Goal: Check status: Check status

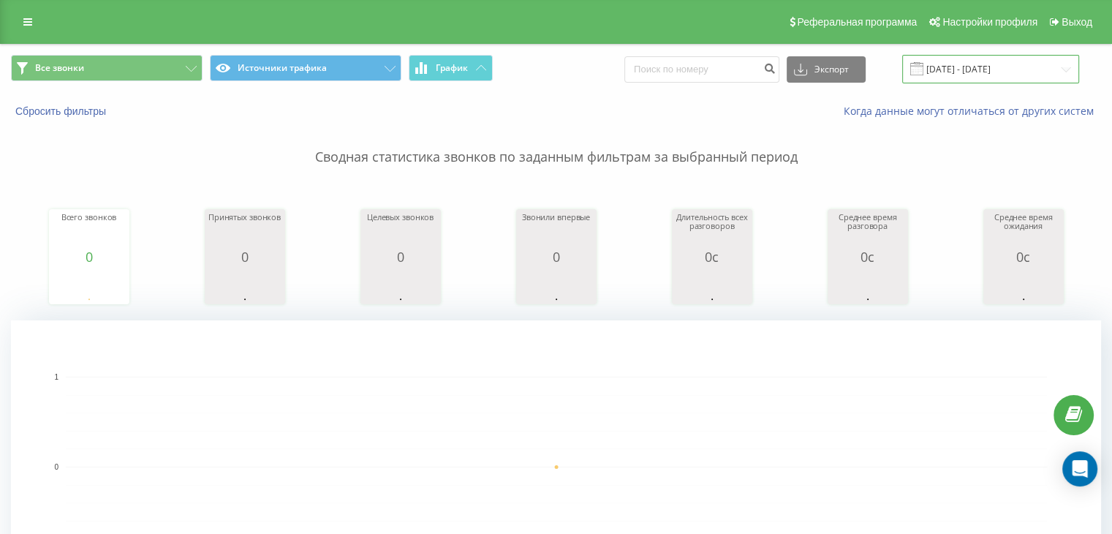
click at [1060, 68] on input "[DATE] - [DATE]" at bounding box center [990, 69] width 177 height 29
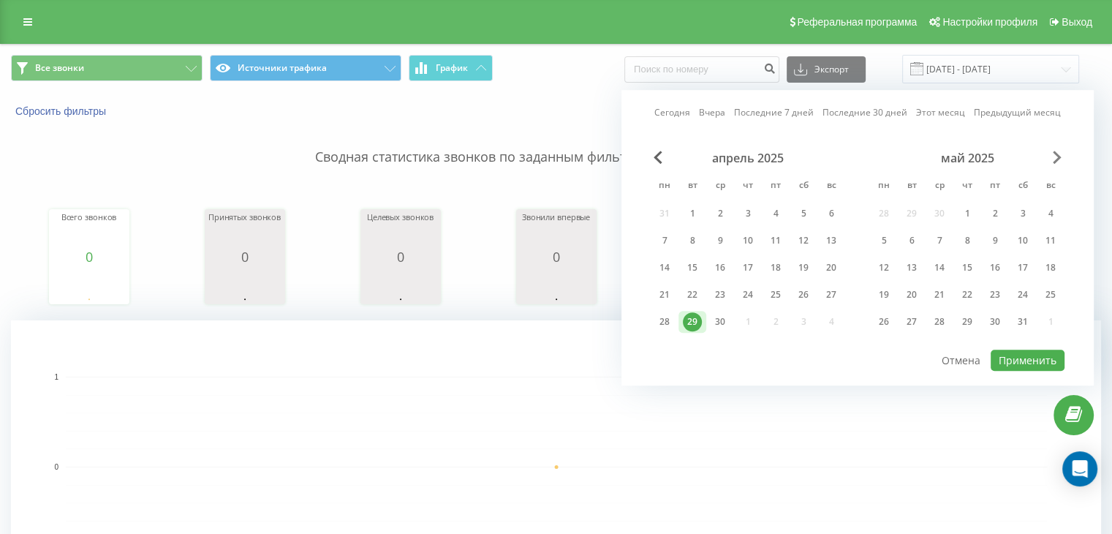
click at [1059, 151] on span "Next Month" at bounding box center [1057, 157] width 9 height 13
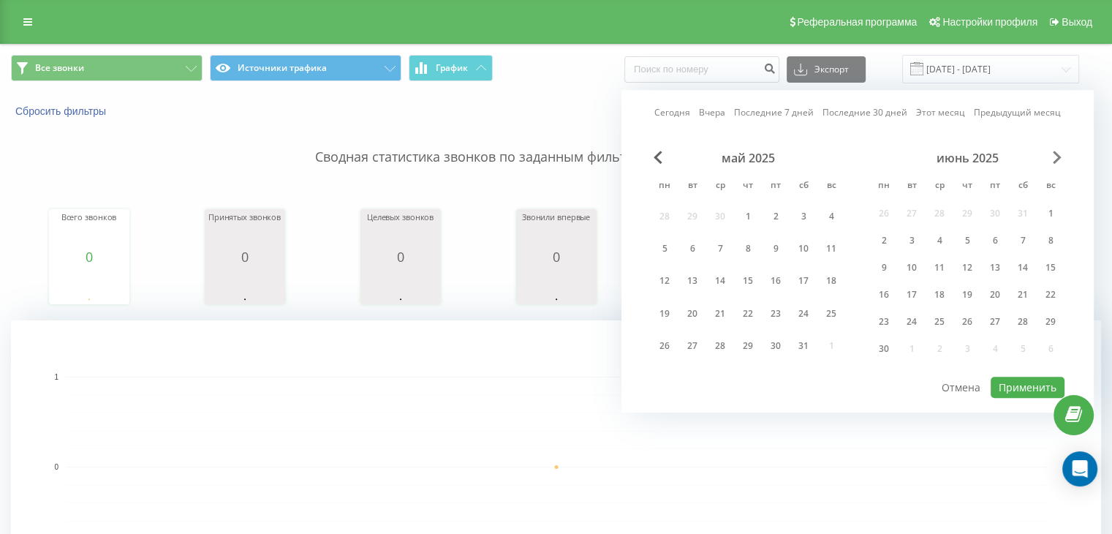
click at [1059, 151] on span "Next Month" at bounding box center [1057, 157] width 9 height 13
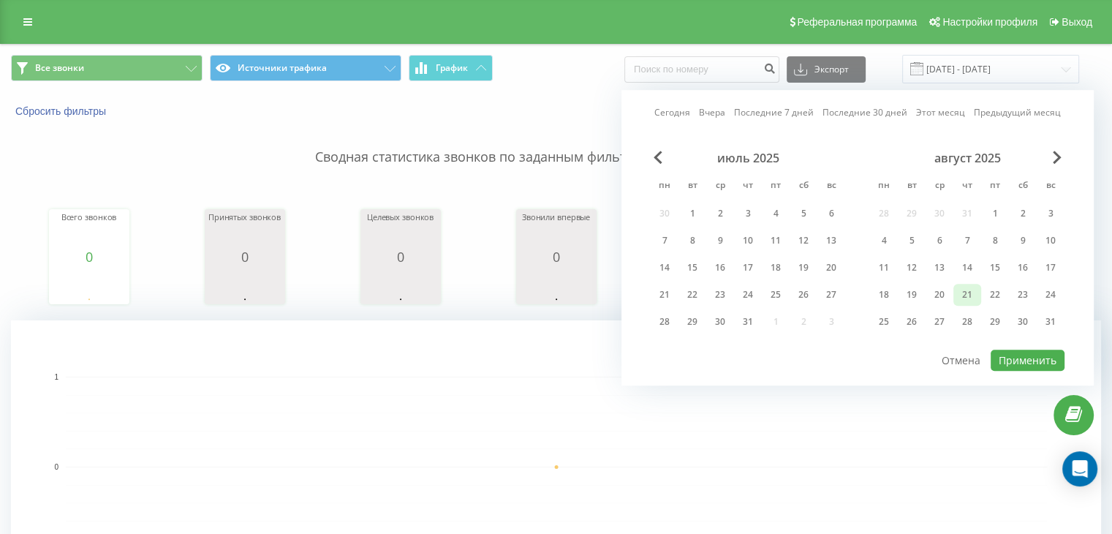
click at [969, 289] on div "21" at bounding box center [967, 294] width 19 height 19
click at [1040, 360] on button "Применить" at bounding box center [1028, 359] width 74 height 21
type input "[DATE] - [DATE]"
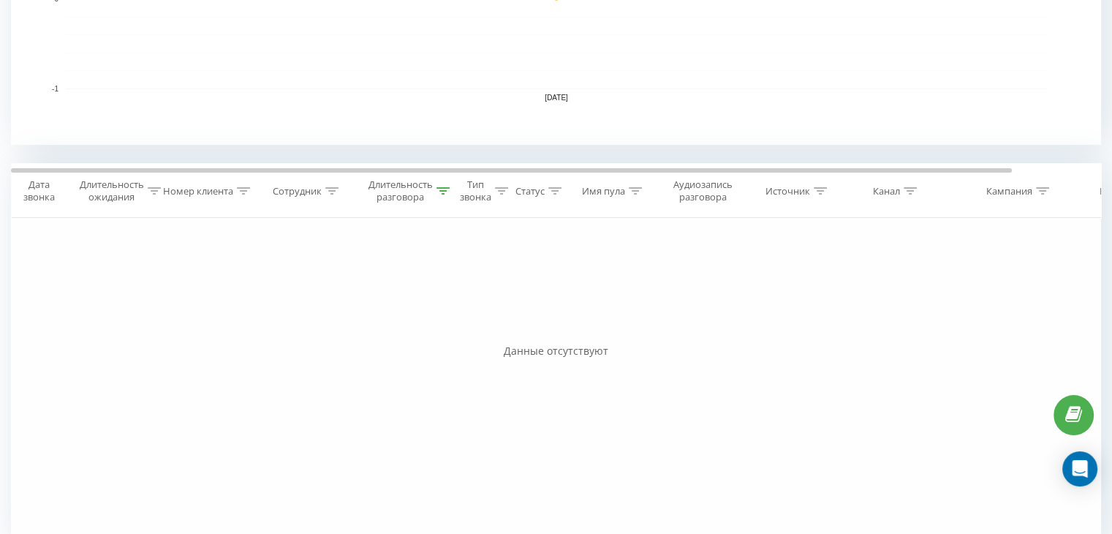
scroll to position [493, 0]
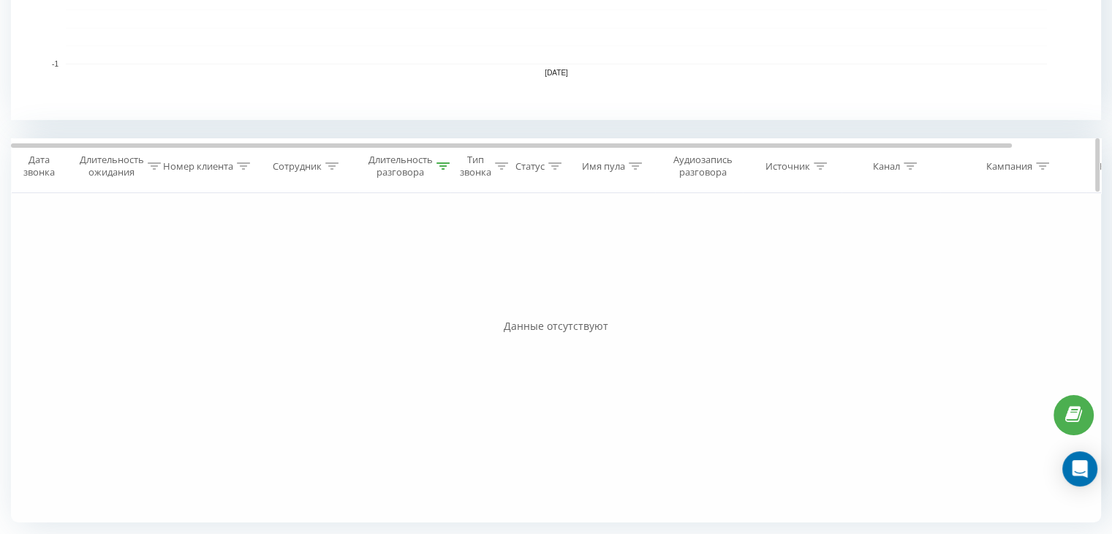
click at [441, 167] on icon at bounding box center [442, 165] width 13 height 7
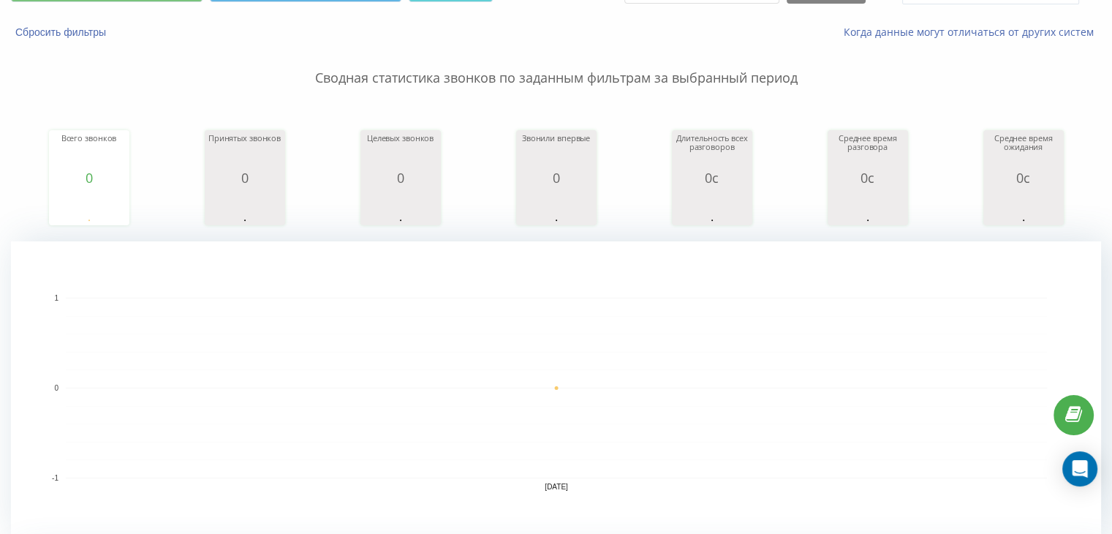
scroll to position [0, 0]
